Goal: Answer question/provide support

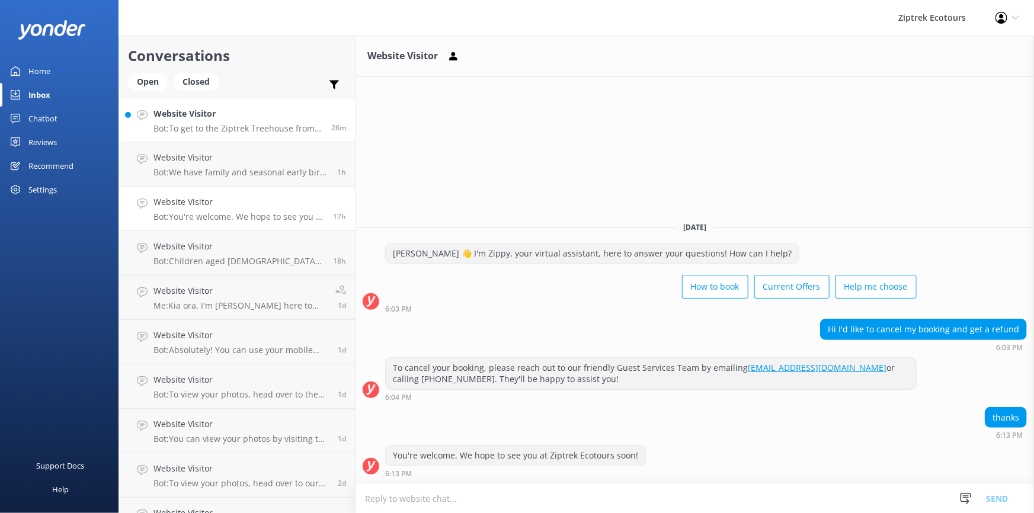
click at [288, 124] on p "Bot: To get to the Ziptrek Treehouse from the Skyline, you can take the Skyline…" at bounding box center [237, 128] width 169 height 11
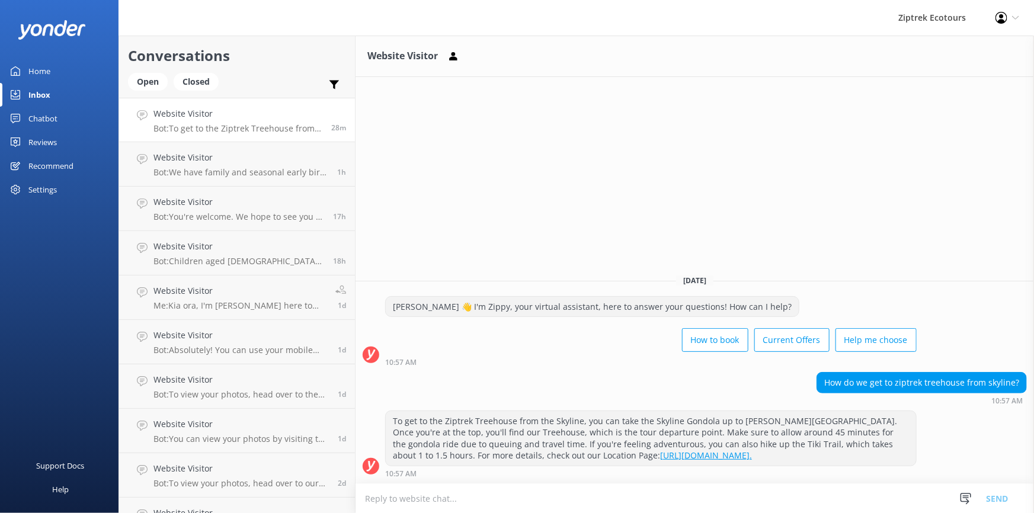
click at [243, 124] on p "Bot: To get to the Ziptrek Treehouse from the Skyline, you can take the Skyline…" at bounding box center [237, 128] width 169 height 11
